Goal: Information Seeking & Learning: Learn about a topic

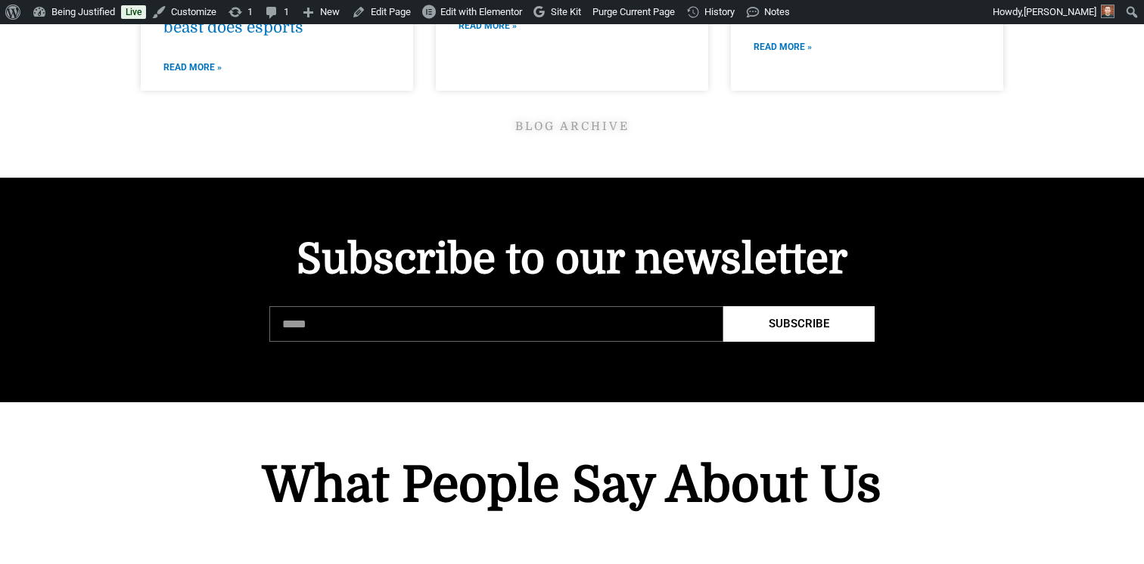
scroll to position [5453, 0]
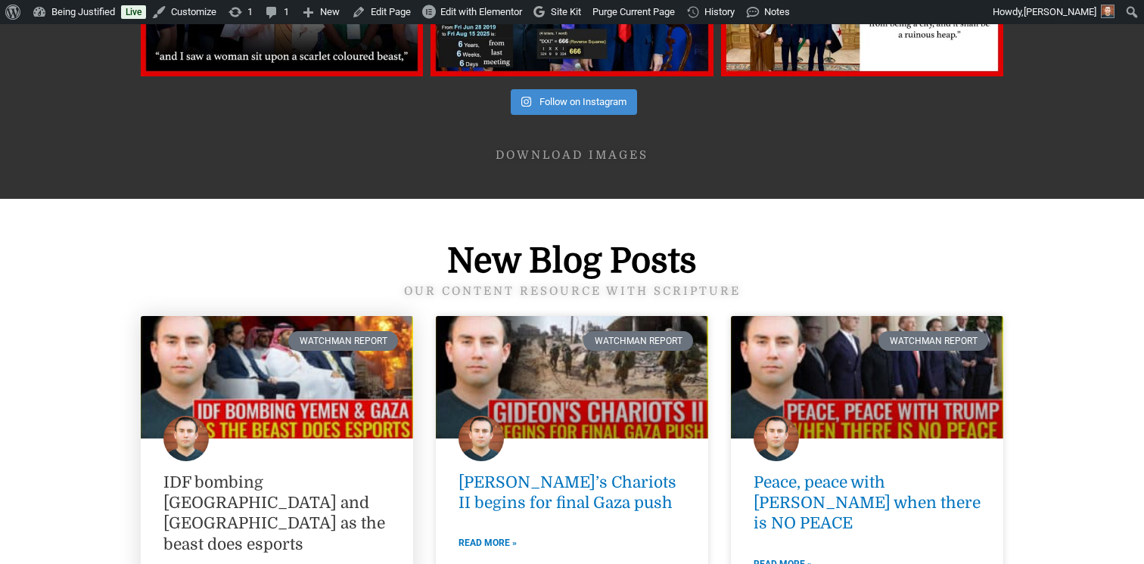
click at [291, 474] on link "IDF bombing [GEOGRAPHIC_DATA] and [GEOGRAPHIC_DATA] as the beast does esports" at bounding box center [274, 514] width 222 height 80
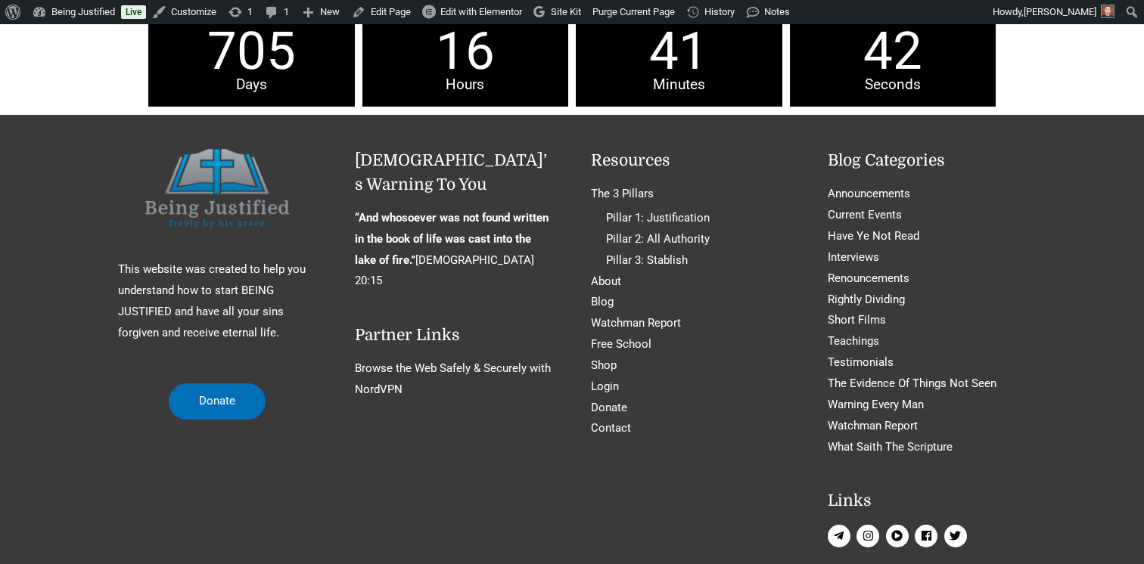
scroll to position [6933, 0]
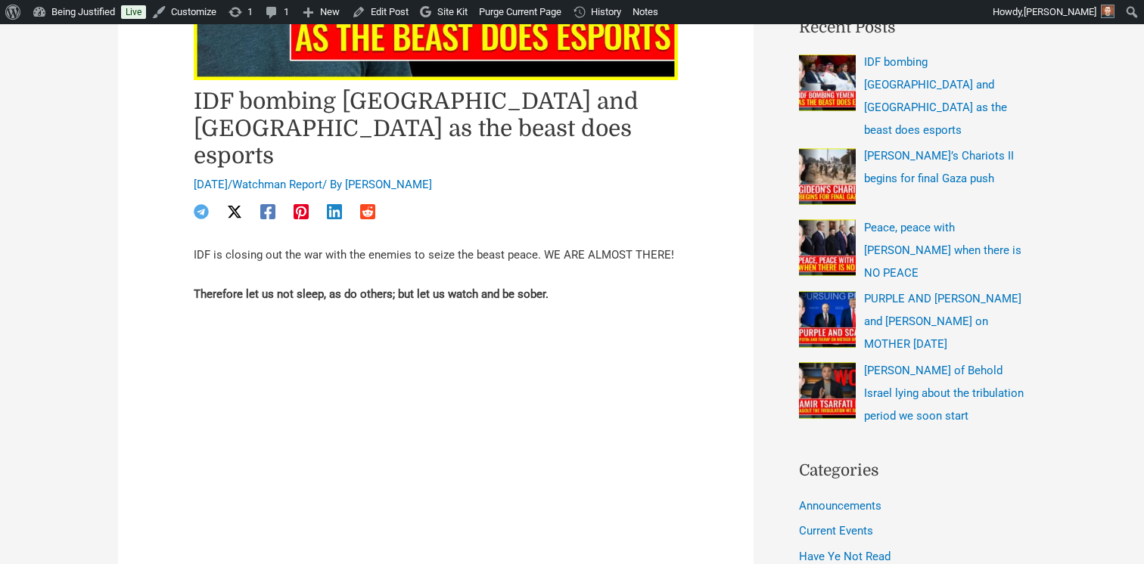
scroll to position [399, 0]
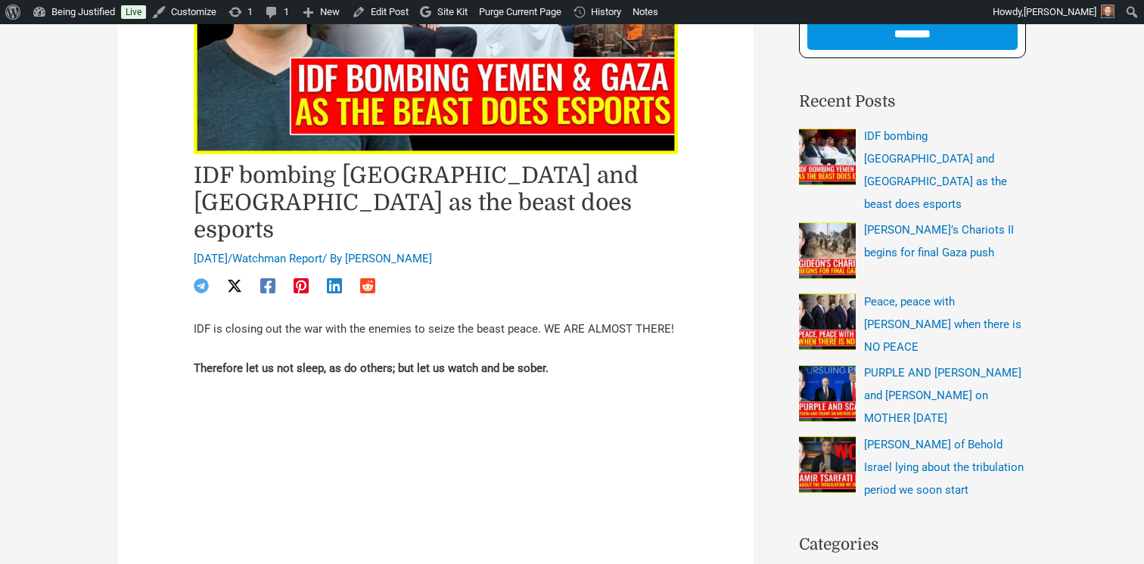
click at [375, 182] on h1 "IDF bombing [GEOGRAPHIC_DATA] and [GEOGRAPHIC_DATA] as the beast does esports" at bounding box center [436, 203] width 484 height 82
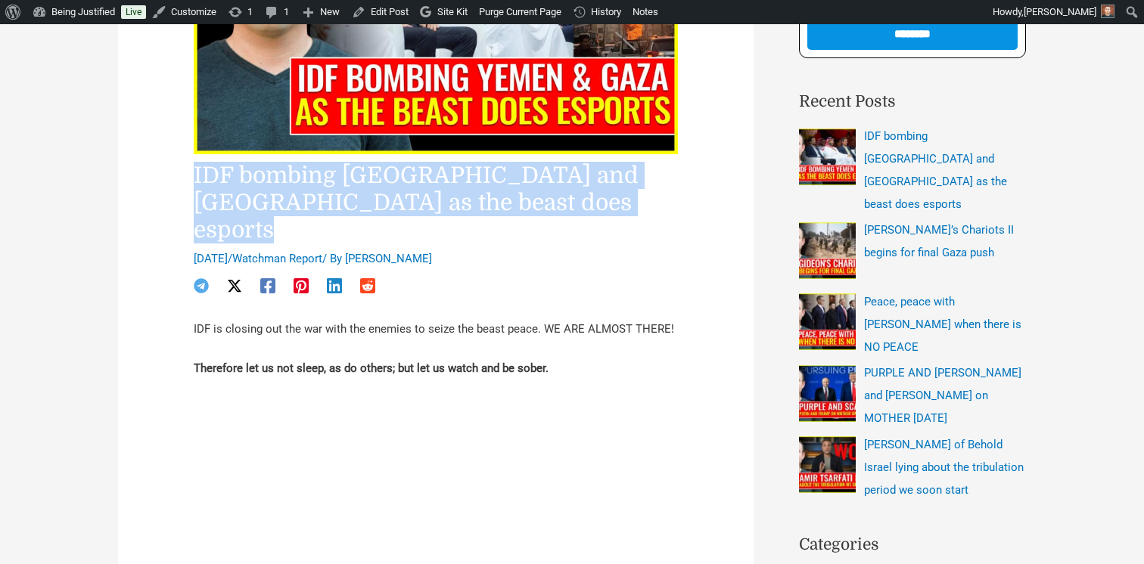
click at [375, 182] on h1 "IDF bombing [GEOGRAPHIC_DATA] and [GEOGRAPHIC_DATA] as the beast does esports" at bounding box center [436, 203] width 484 height 82
copy h1 "IDF bombing [GEOGRAPHIC_DATA] and [GEOGRAPHIC_DATA] as the beast does esports"
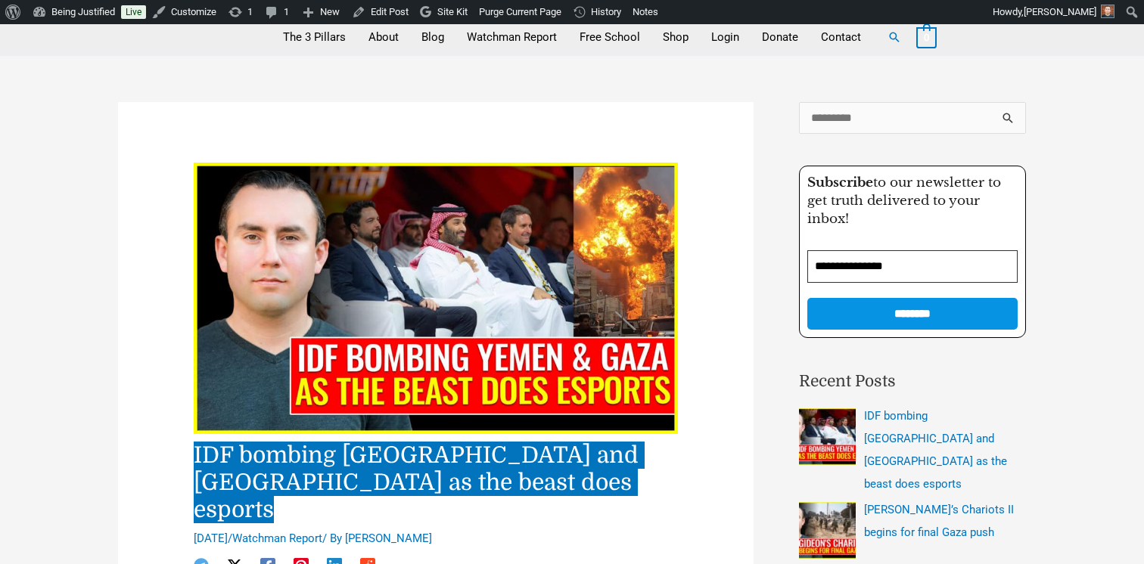
scroll to position [0, 0]
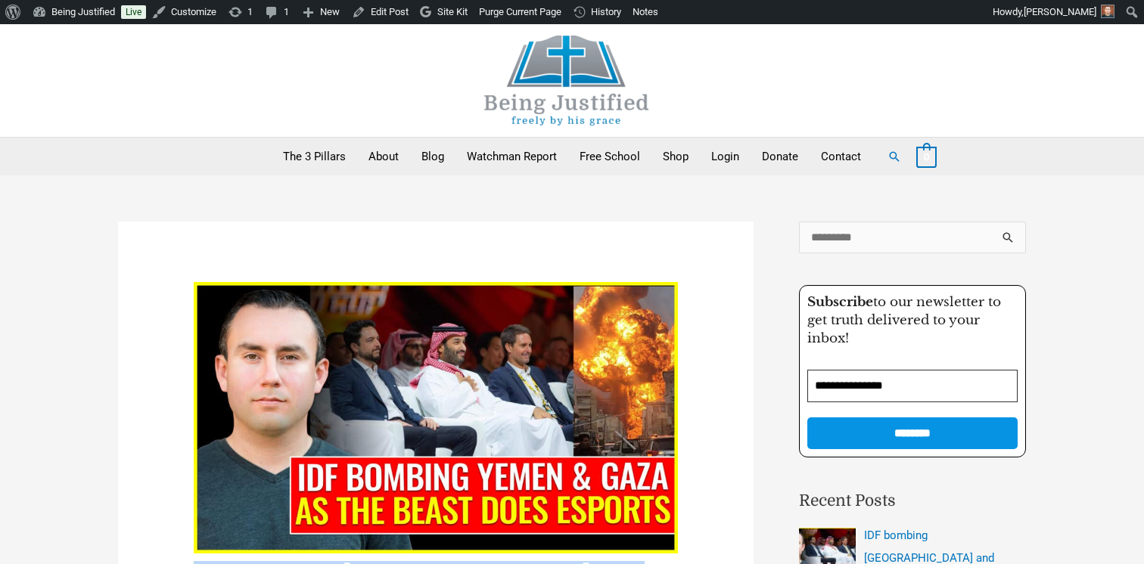
click at [573, 80] on img at bounding box center [566, 81] width 227 height 90
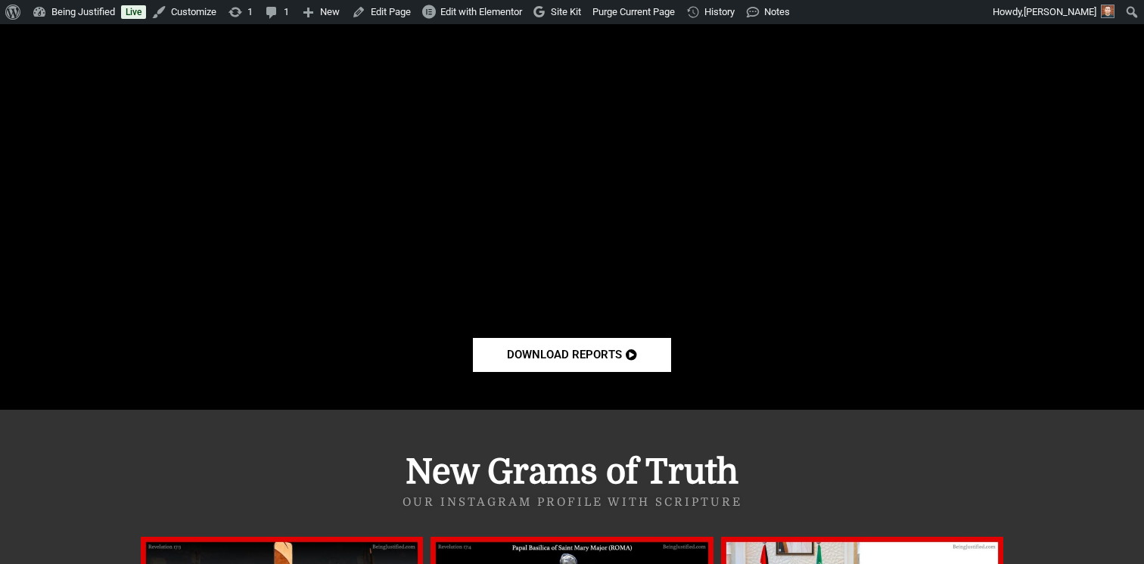
scroll to position [4708, 0]
